Goal: Check status

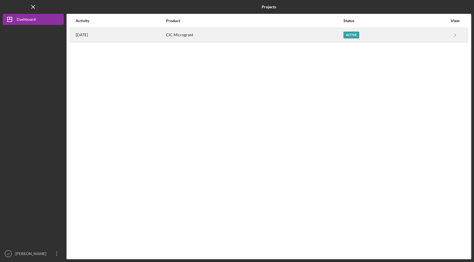
click at [84, 29] on div "[DATE]" at bounding box center [121, 35] width 90 height 14
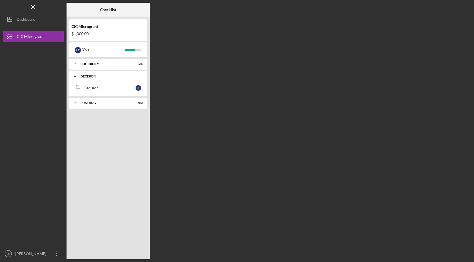
click at [76, 75] on icon "Icon/Expander" at bounding box center [74, 76] width 11 height 11
click at [114, 87] on div "Decision" at bounding box center [109, 88] width 52 height 4
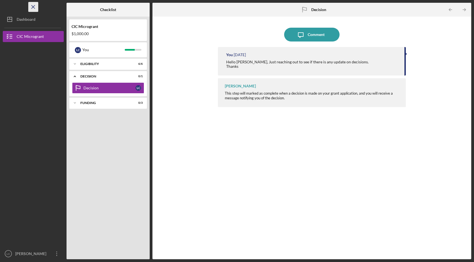
click at [31, 4] on icon "Icon/Menu Close" at bounding box center [33, 7] width 12 height 12
